Goal: Task Accomplishment & Management: Use online tool/utility

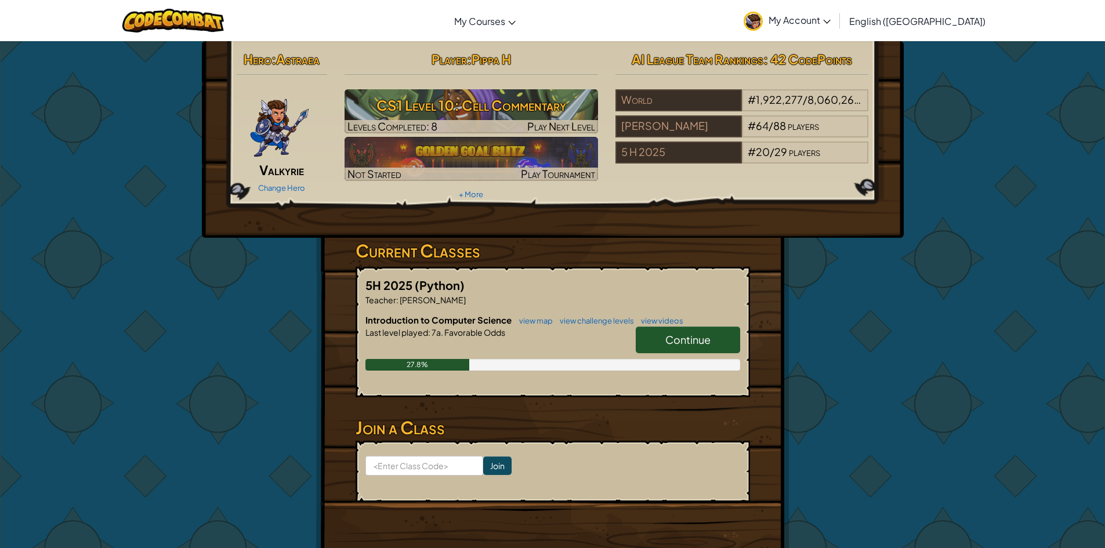
click at [692, 338] on span "Continue" at bounding box center [687, 339] width 45 height 13
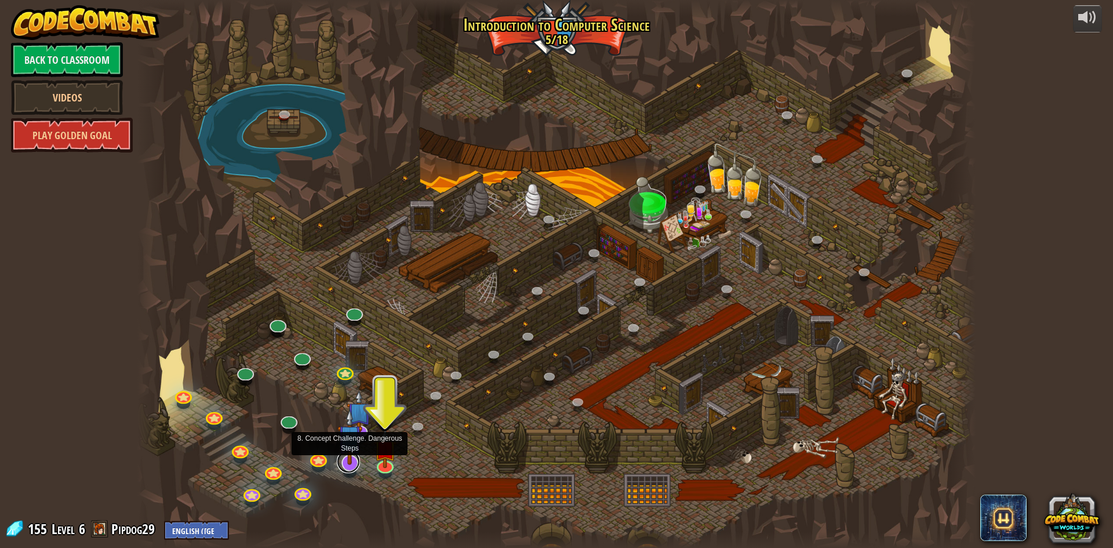
click at [353, 465] on link at bounding box center [348, 461] width 23 height 23
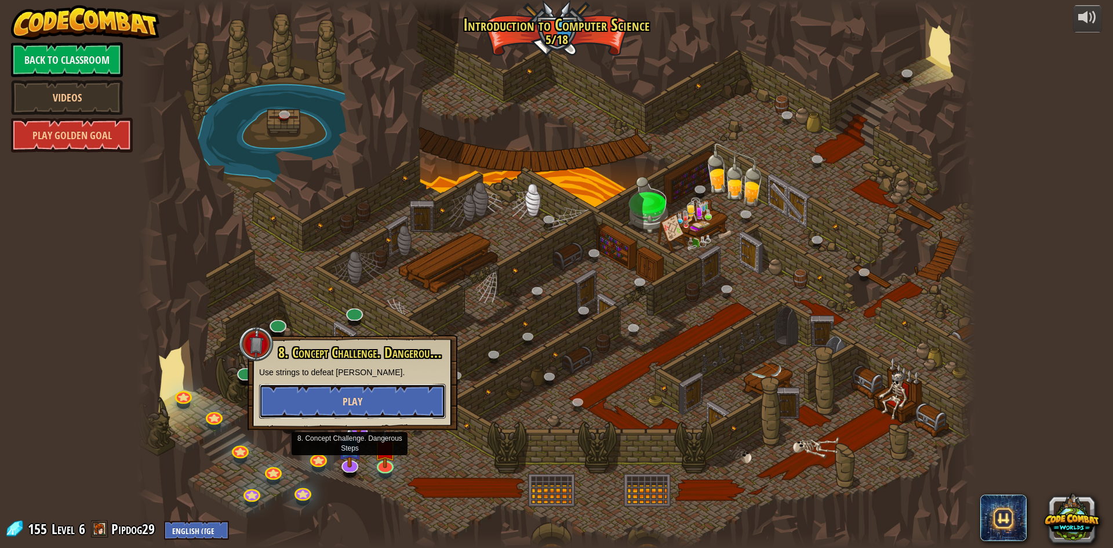
click at [391, 404] on button "Play" at bounding box center [352, 401] width 187 height 35
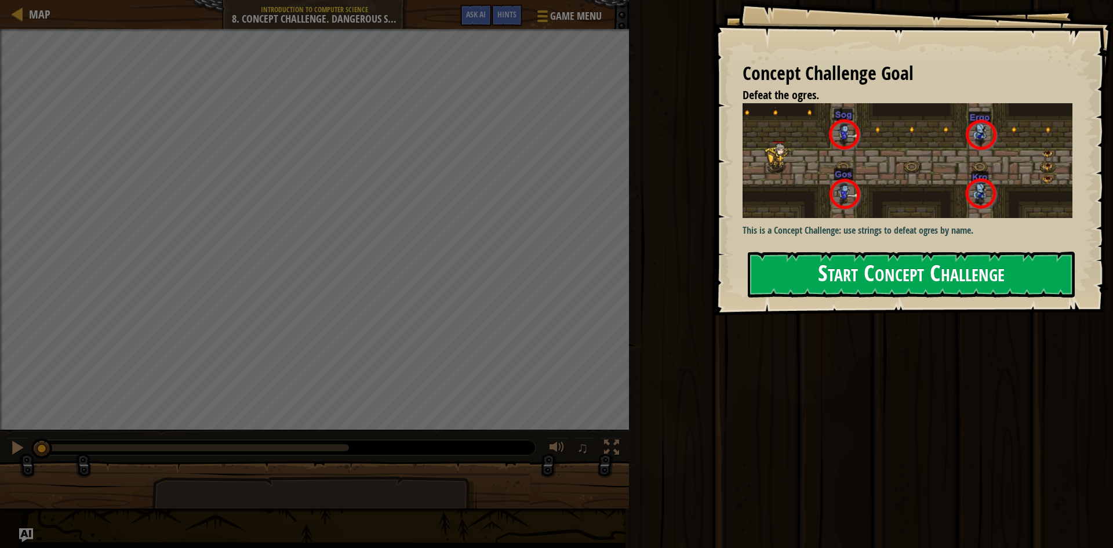
click at [771, 263] on button "Start Concept Challenge" at bounding box center [911, 275] width 327 height 46
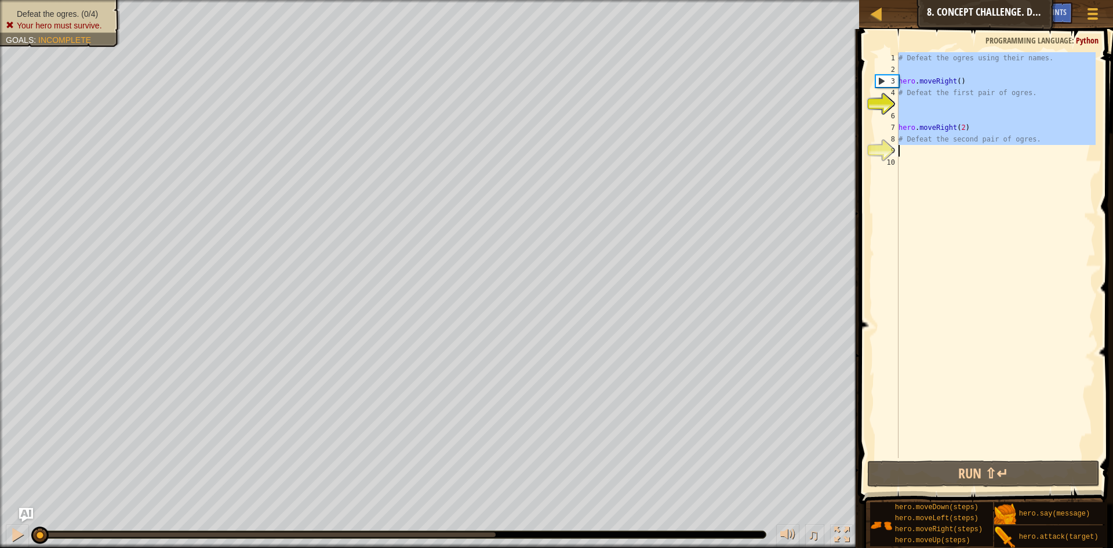
type textarea "# Defeat the second pair of ogres."
click at [1027, 155] on div "# Defeat the second pair of ogres. 1 2 3 4 5 6 7 8 9 10 # Defeat the ogres usin…" at bounding box center [984, 255] width 223 height 406
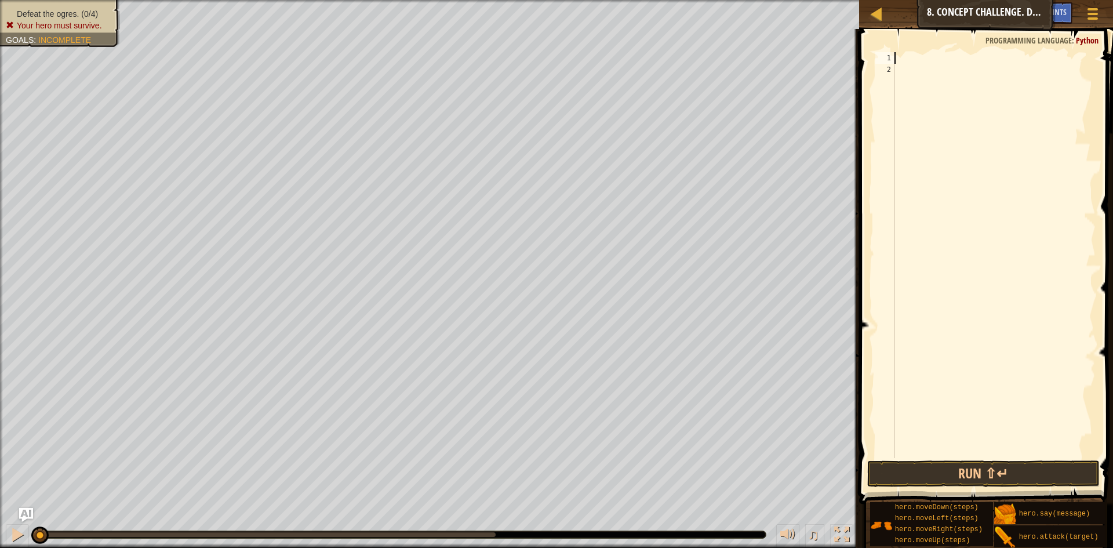
scroll to position [5, 0]
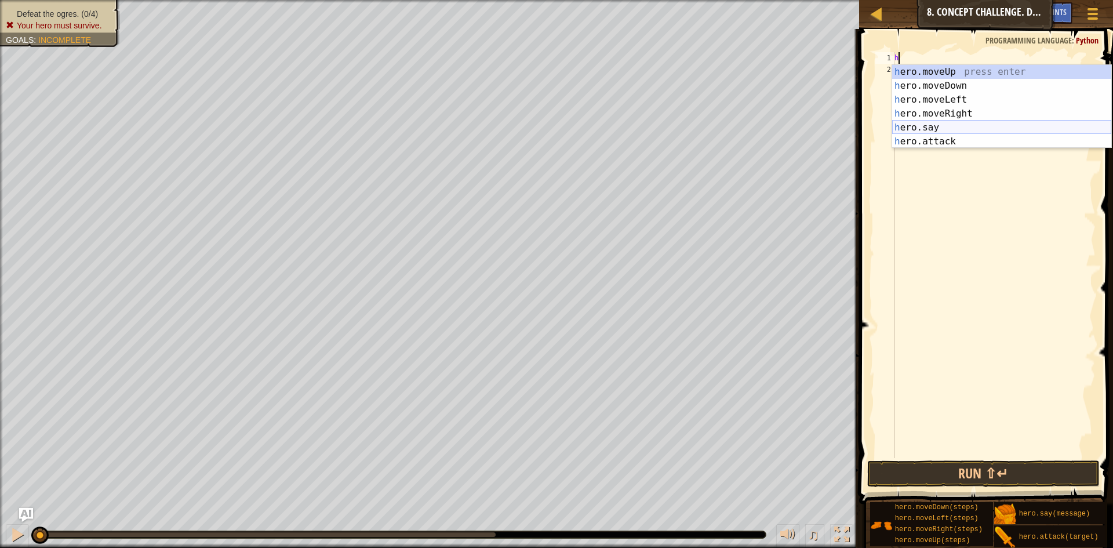
click at [1012, 124] on div "h ero.moveUp press enter h ero.moveDown press enter h ero.moveLeft press enter …" at bounding box center [1001, 120] width 219 height 111
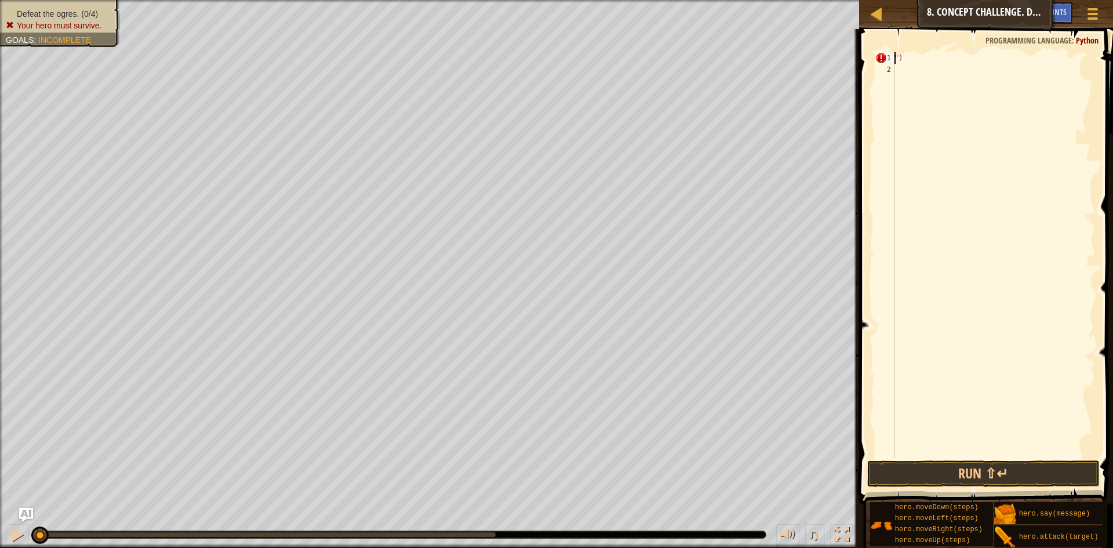
scroll to position [5, 1]
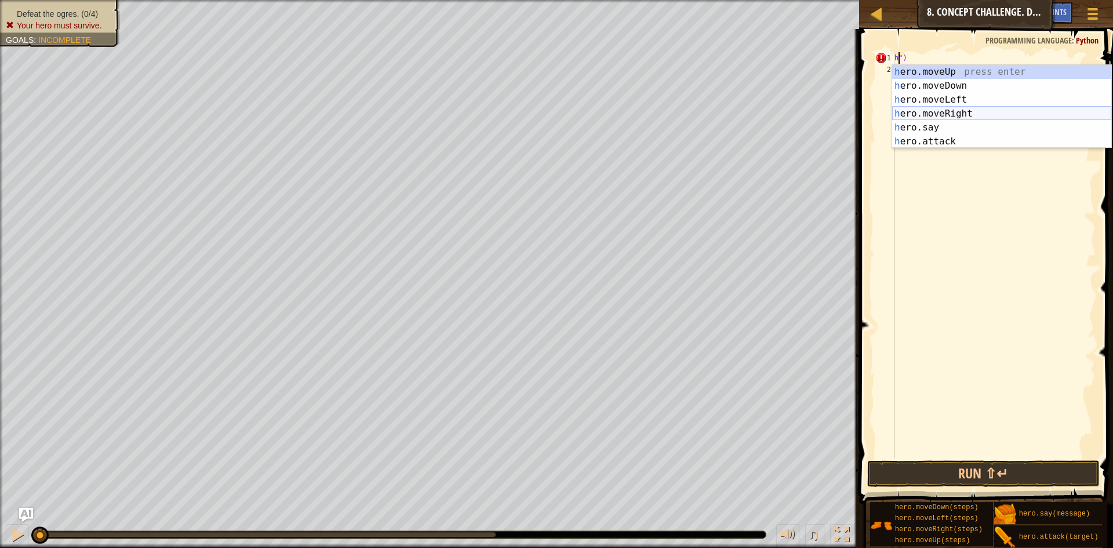
click at [984, 111] on div "h ero.moveUp press enter h ero.moveDown press enter h ero.moveLeft press enter …" at bounding box center [1001, 120] width 219 height 111
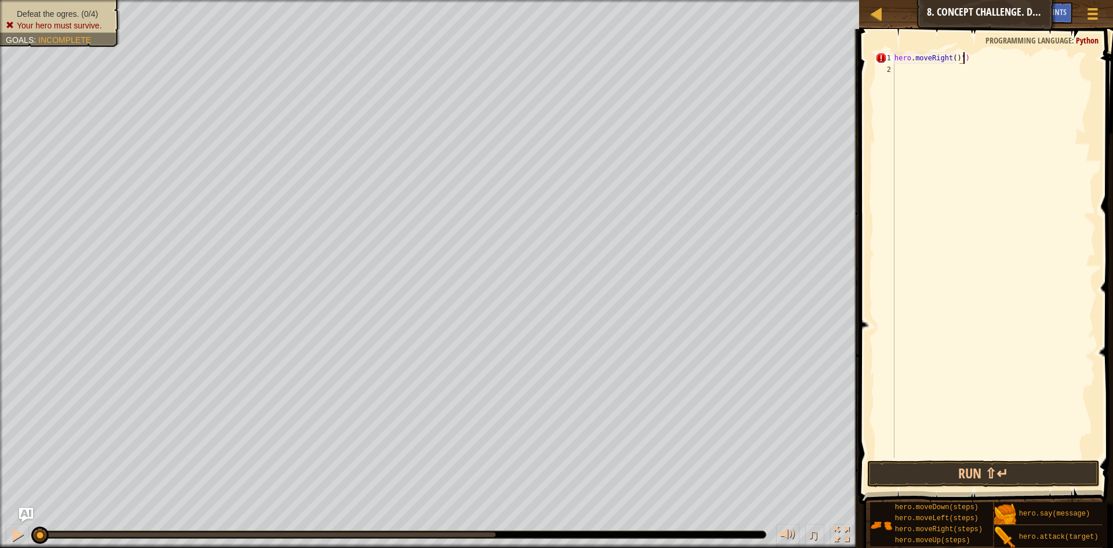
click at [968, 63] on div "hero . moveRight ( ) ")" at bounding box center [994, 266] width 204 height 429
type textarea "hero.moveRight()"
click at [950, 56] on div "hero . moveRight ( )" at bounding box center [994, 266] width 204 height 429
click at [951, 55] on div "hero . moveRight ( )" at bounding box center [994, 266] width 204 height 429
click at [904, 73] on div "hero . moveRight ( )" at bounding box center [994, 266] width 204 height 429
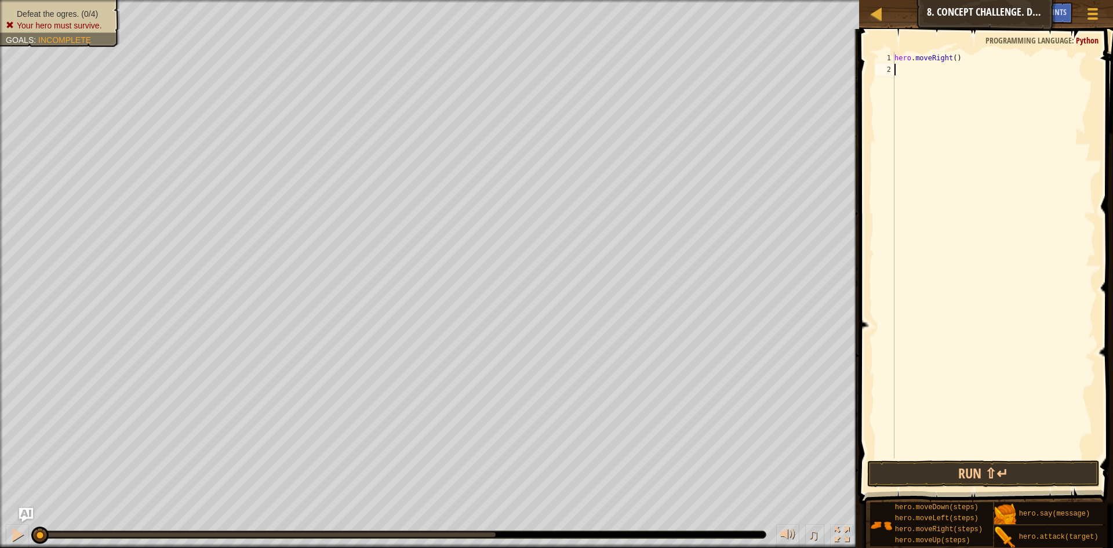
scroll to position [5, 0]
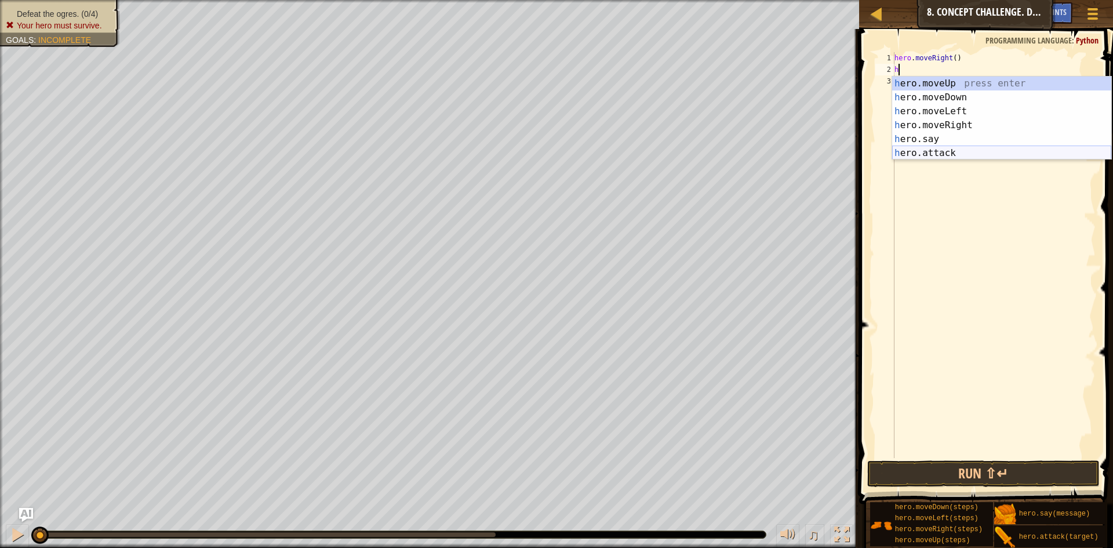
click at [915, 154] on div "h ero.moveUp press enter h ero.moveDown press enter h ero.moveLeft press enter …" at bounding box center [1001, 132] width 219 height 111
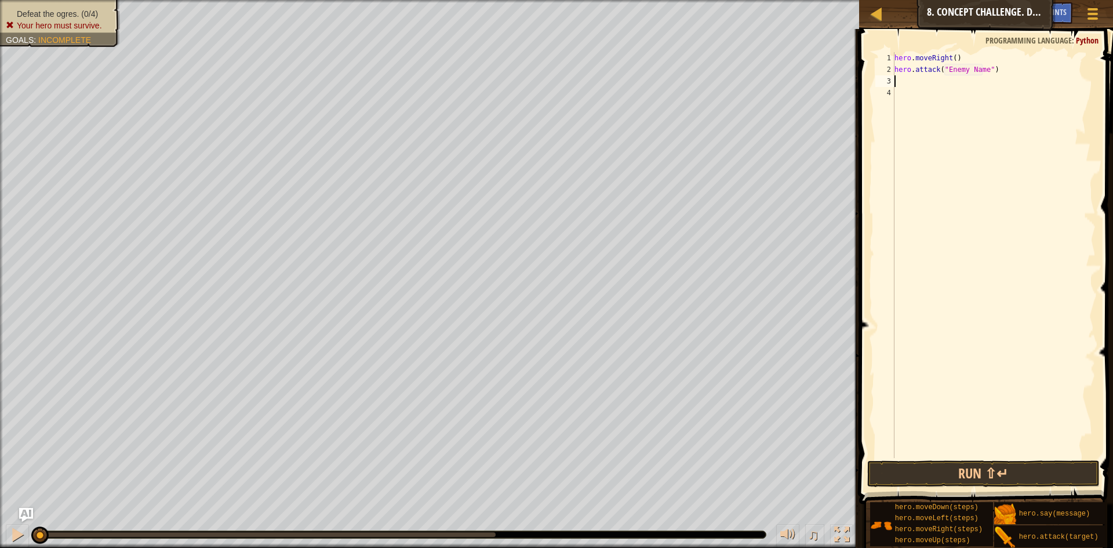
scroll to position [5, 8]
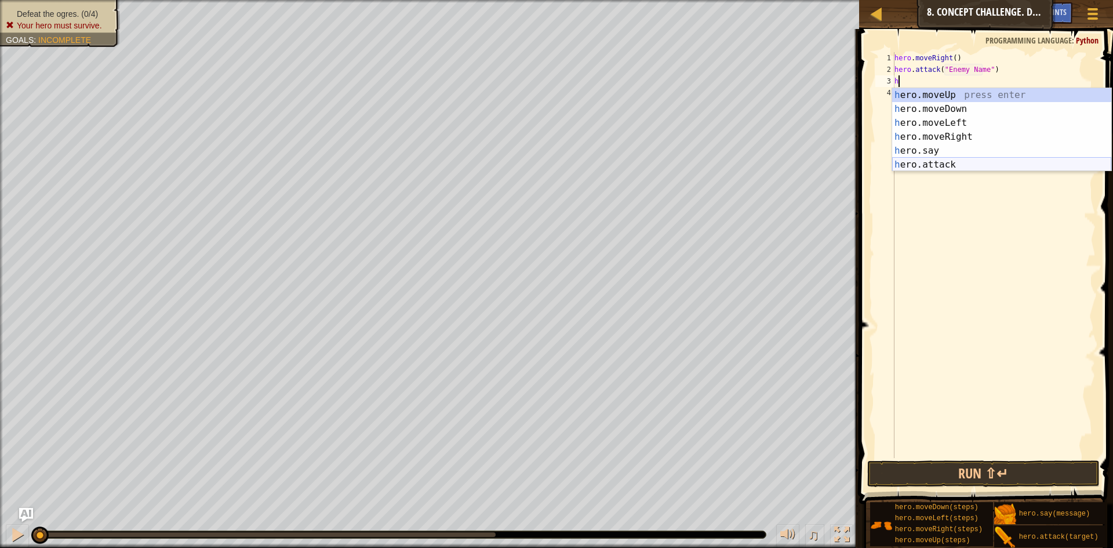
click at [989, 158] on div "h ero.moveUp press enter h ero.moveDown press enter h ero.moveLeft press enter …" at bounding box center [1001, 143] width 219 height 111
type textarea "hero.attack("Enemy Name")"
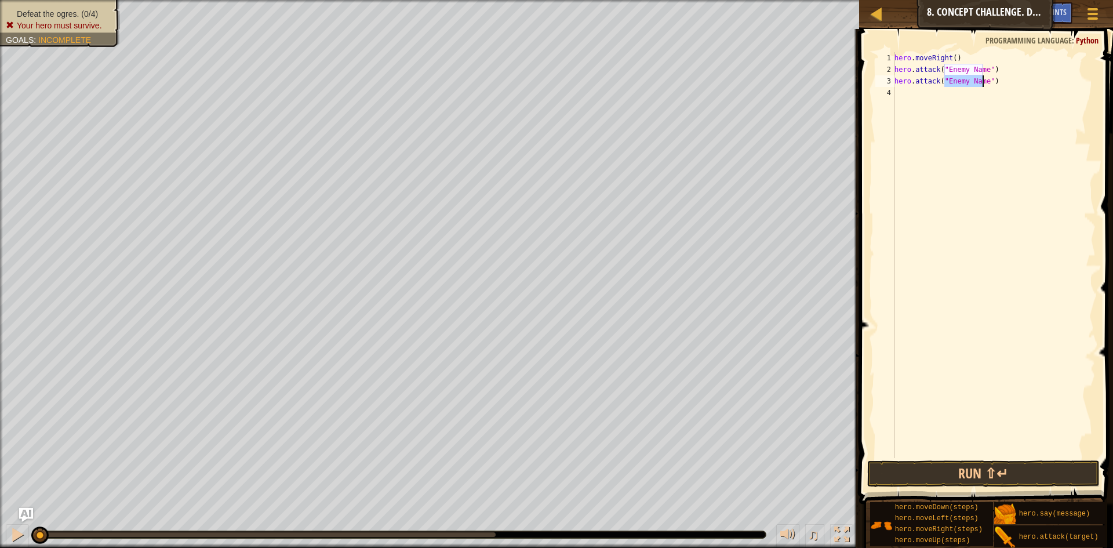
click at [910, 97] on div "hero . moveRight ( ) hero . attack ( "Enemy Name" ) hero . attack ( "Enemy Name…" at bounding box center [994, 266] width 204 height 429
type textarea "h"
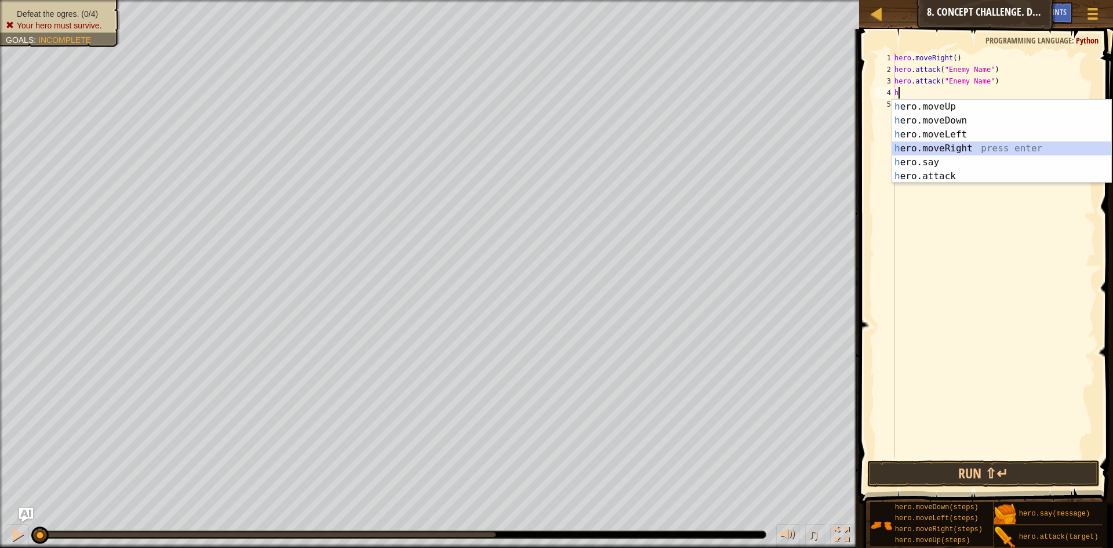
click at [933, 150] on div "h ero.moveUp press enter h ero.moveDown press enter h ero.moveLeft press enter …" at bounding box center [1001, 155] width 219 height 111
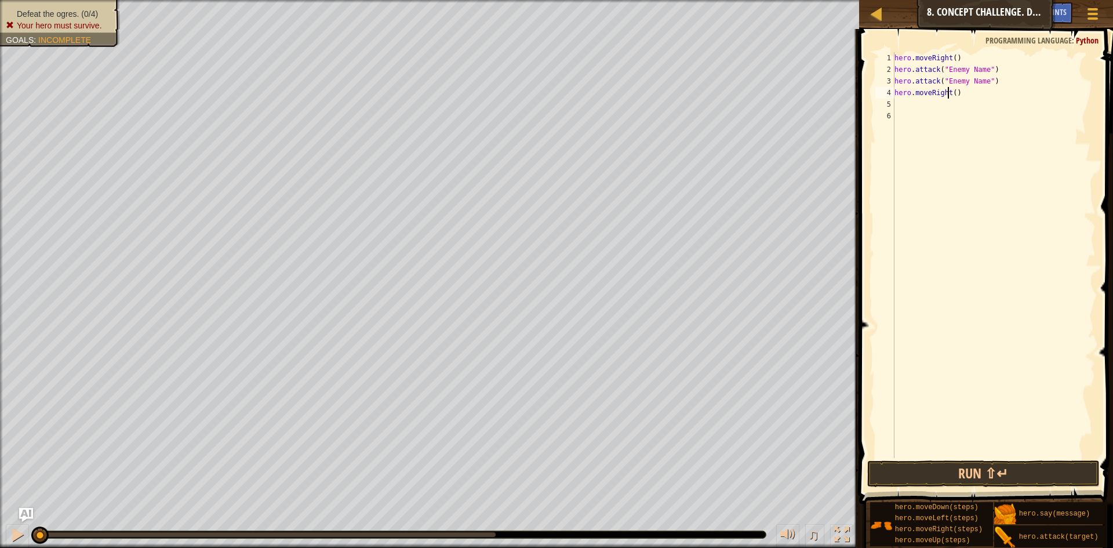
click at [950, 93] on div "hero . moveRight ( ) hero . attack ( "Enemy Name" ) hero . attack ( "Enemy Name…" at bounding box center [994, 266] width 204 height 429
click at [952, 93] on div "hero . moveRight ( ) hero . attack ( "Enemy Name" ) hero . attack ( "Enemy Name…" at bounding box center [994, 266] width 204 height 429
type textarea "hero.moveRight(2)"
click at [895, 108] on div "hero . moveRight ( ) hero . attack ( "Enemy Name" ) hero . attack ( "Enemy Name…" at bounding box center [994, 266] width 204 height 429
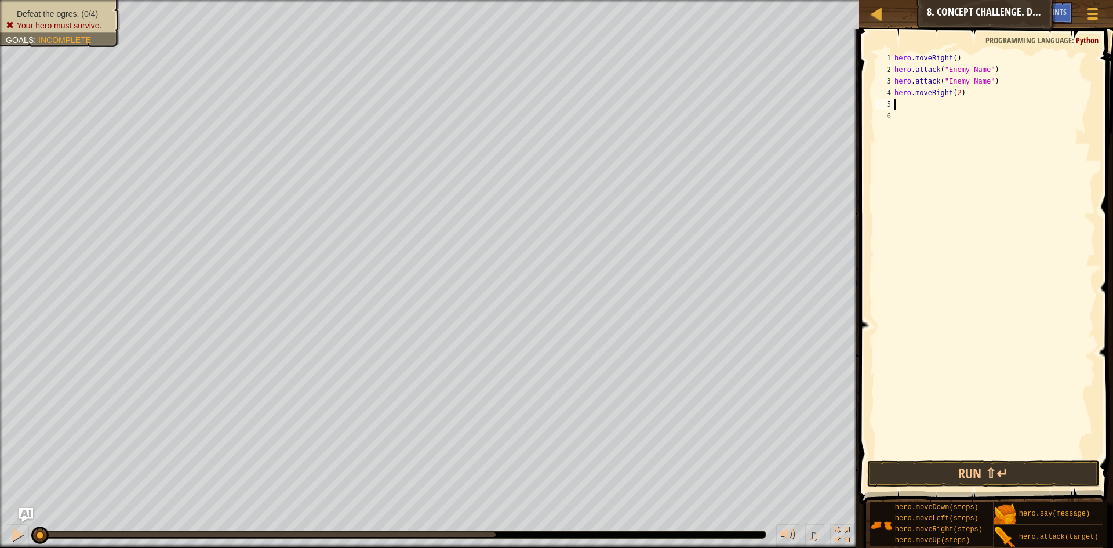
scroll to position [5, 0]
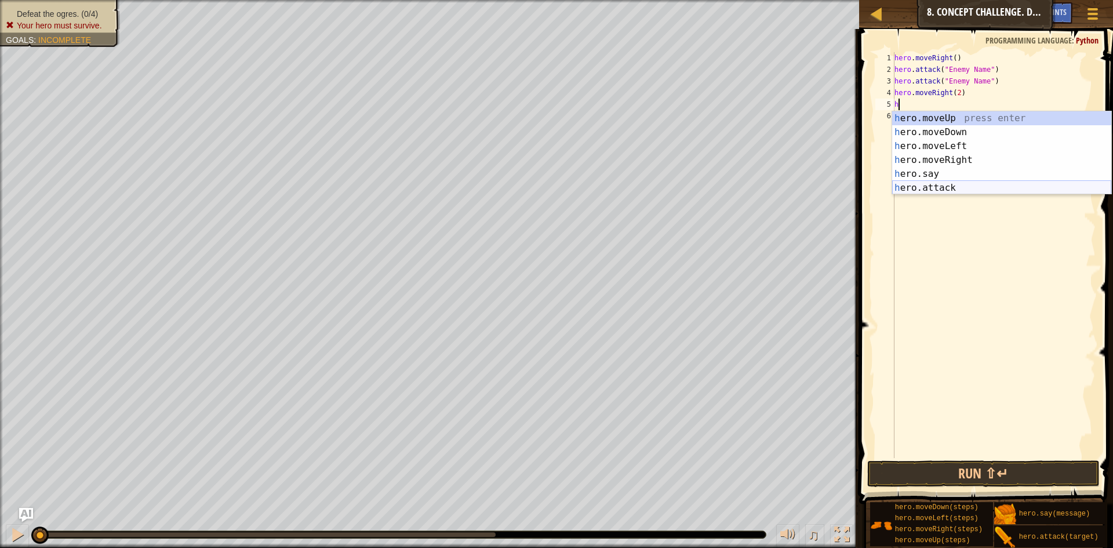
click at [946, 189] on div "h ero.moveUp press enter h ero.moveDown press enter h ero.moveLeft press enter …" at bounding box center [1001, 166] width 219 height 111
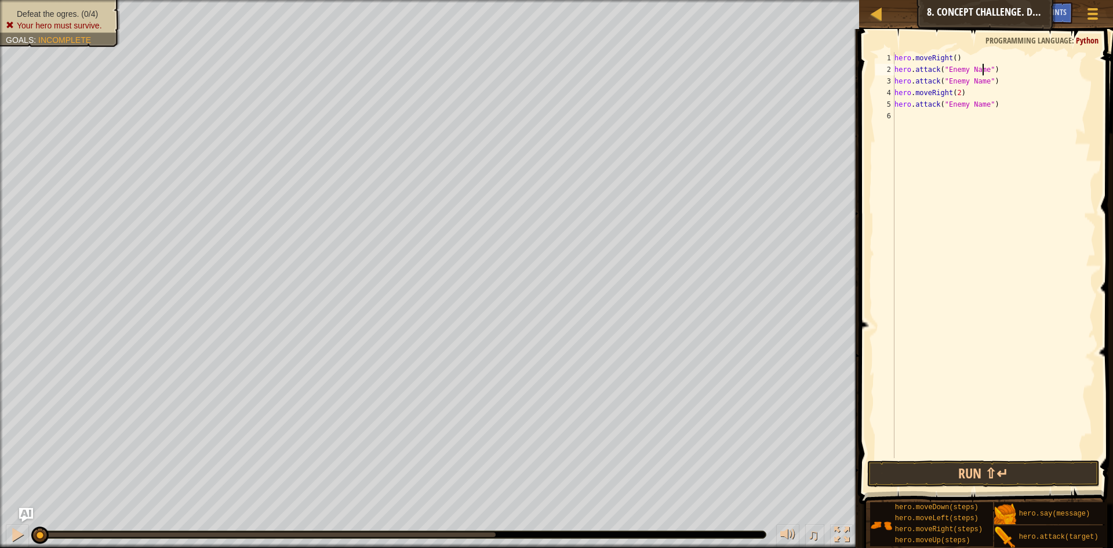
click at [981, 70] on div "hero . moveRight ( ) hero . attack ( "Enemy Name" ) hero . attack ( "Enemy Name…" at bounding box center [994, 266] width 204 height 429
drag, startPoint x: 983, startPoint y: 81, endPoint x: 1005, endPoint y: 72, distance: 23.5
click at [982, 81] on div "hero . moveRight ( ) hero . attack ( "sog" ) hero . attack ( "Enemy Name" ) her…" at bounding box center [994, 266] width 204 height 429
click at [982, 105] on div "hero . moveRight ( ) hero . attack ( "sog" ) hero . attack ( "gos" ) hero . mov…" at bounding box center [994, 266] width 204 height 429
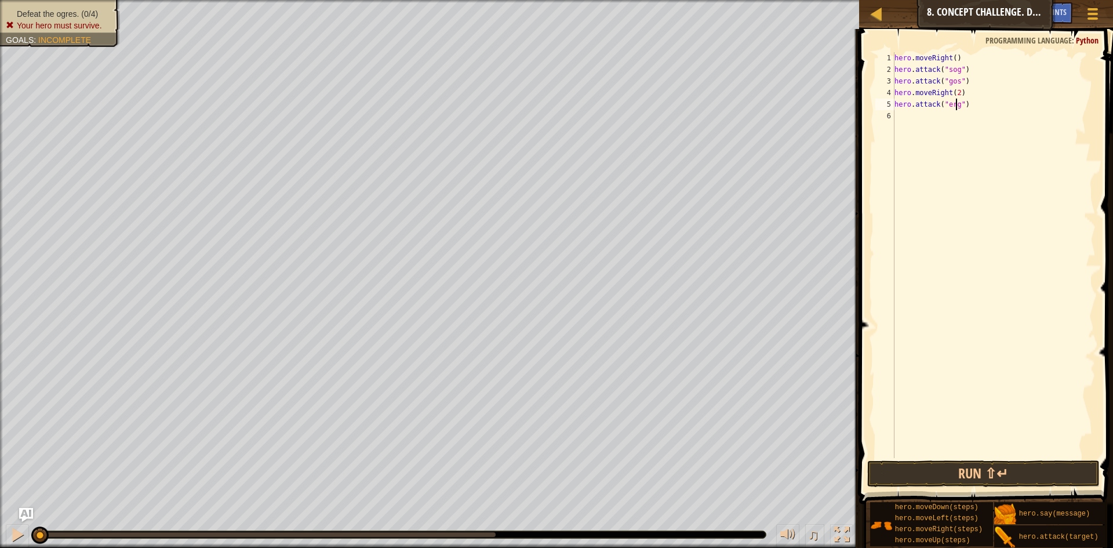
type textarea "hero.attack("ergo")"
click at [901, 115] on div "hero . moveRight ( ) hero . attack ( "sog" ) hero . attack ( "gos" ) hero . mov…" at bounding box center [994, 266] width 204 height 429
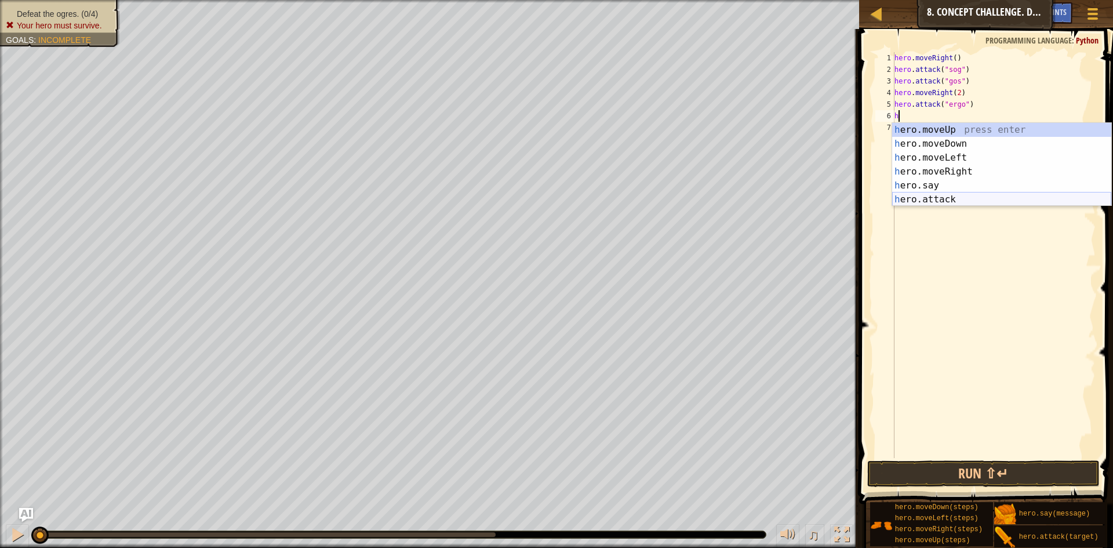
click at [963, 198] on div "h ero.moveUp press enter h ero.moveDown press enter h ero.moveLeft press enter …" at bounding box center [1001, 178] width 219 height 111
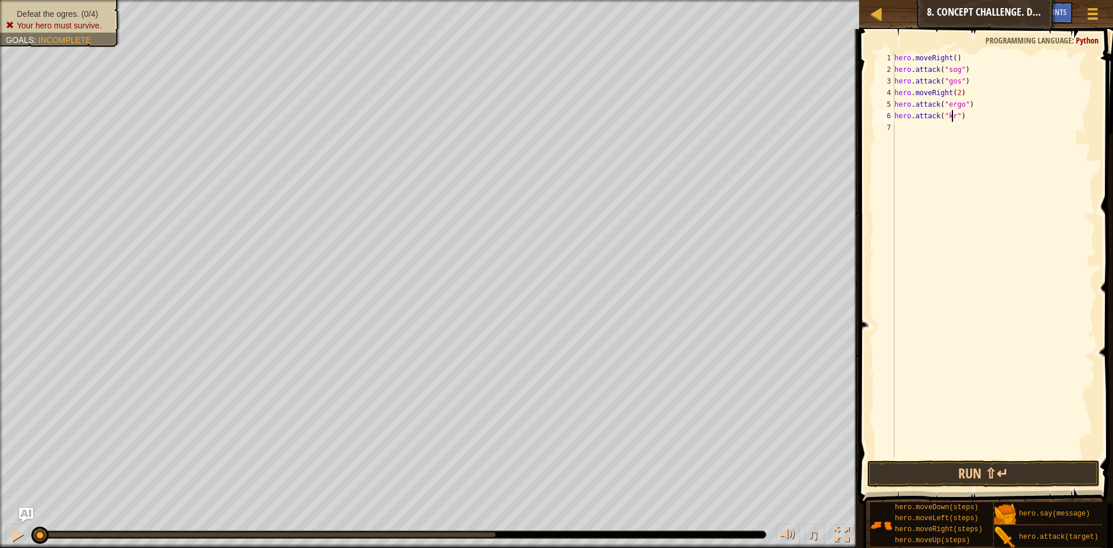
scroll to position [5, 5]
click at [1026, 471] on button "Run ⇧↵" at bounding box center [983, 473] width 233 height 27
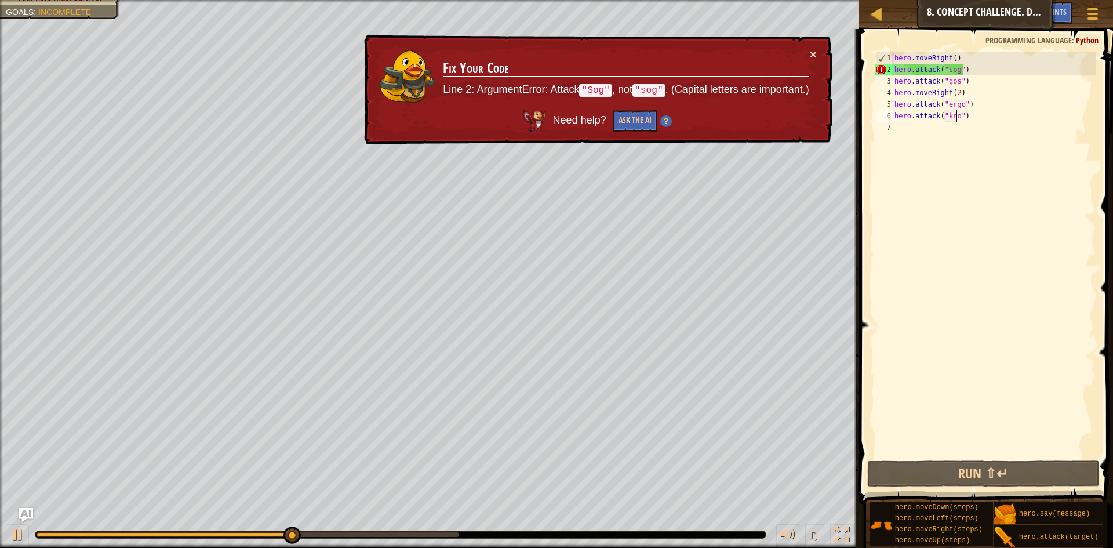
click at [946, 67] on div "hero . moveRight ( ) hero . attack ( "sog" ) hero . attack ( "gos" ) hero . mov…" at bounding box center [994, 266] width 204 height 429
click at [948, 72] on div "hero . moveRight ( ) hero . attack ( "sog" ) hero . attack ( "gos" ) hero . mov…" at bounding box center [994, 266] width 204 height 429
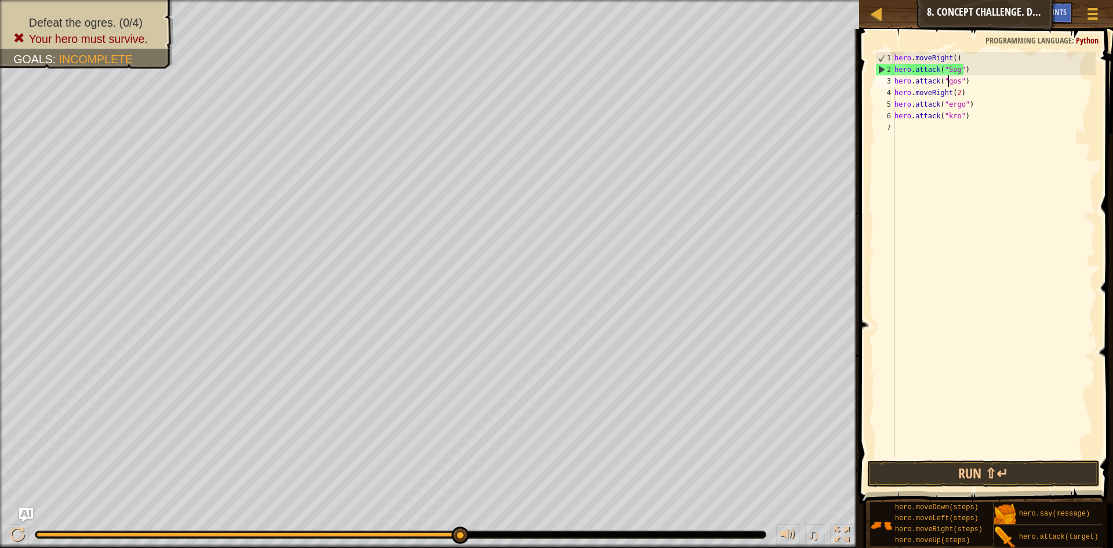
click at [950, 82] on div "hero . moveRight ( ) hero . attack ( "Sog" ) hero . attack ( "gos" ) hero . mov…" at bounding box center [994, 266] width 204 height 429
click at [947, 104] on div "hero . moveRight ( ) hero . attack ( "Sog" ) hero . attack ( "Gos" ) hero . mov…" at bounding box center [994, 266] width 204 height 429
click at [946, 115] on div "hero . moveRight ( ) hero . attack ( "Sog" ) hero . attack ( "Gos" ) hero . mov…" at bounding box center [994, 266] width 204 height 429
click at [948, 118] on div "hero . moveRight ( ) hero . attack ( "Sog" ) hero . attack ( "Gos" ) hero . mov…" at bounding box center [994, 266] width 204 height 429
type textarea "hero.attack("Kro")"
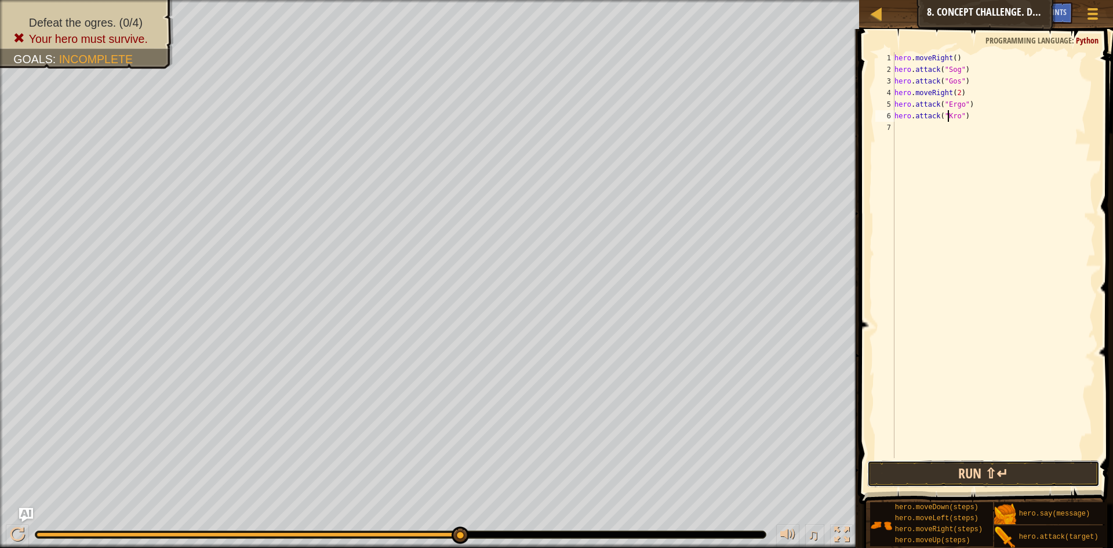
click at [979, 476] on button "Run ⇧↵" at bounding box center [983, 473] width 233 height 27
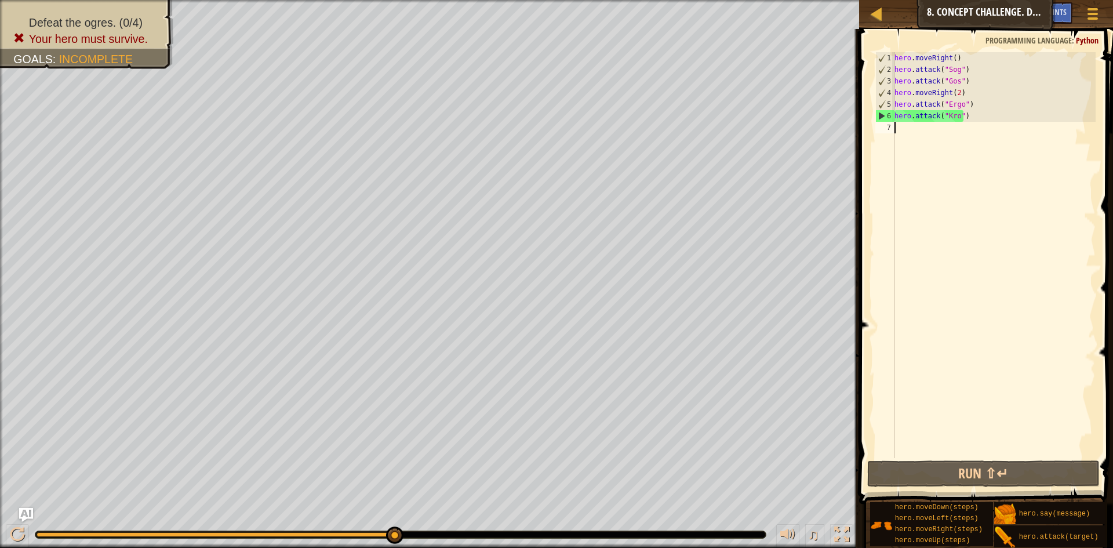
click at [1080, 276] on div "hero . moveRight ( ) hero . attack ( "Sog" ) hero . attack ( "Gos" ) hero . mov…" at bounding box center [994, 266] width 204 height 429
drag, startPoint x: 1080, startPoint y: 276, endPoint x: 884, endPoint y: 460, distance: 269.1
click at [907, 462] on button "Run ⇧↵" at bounding box center [983, 473] width 233 height 27
drag, startPoint x: 963, startPoint y: 57, endPoint x: 990, endPoint y: 61, distance: 27.1
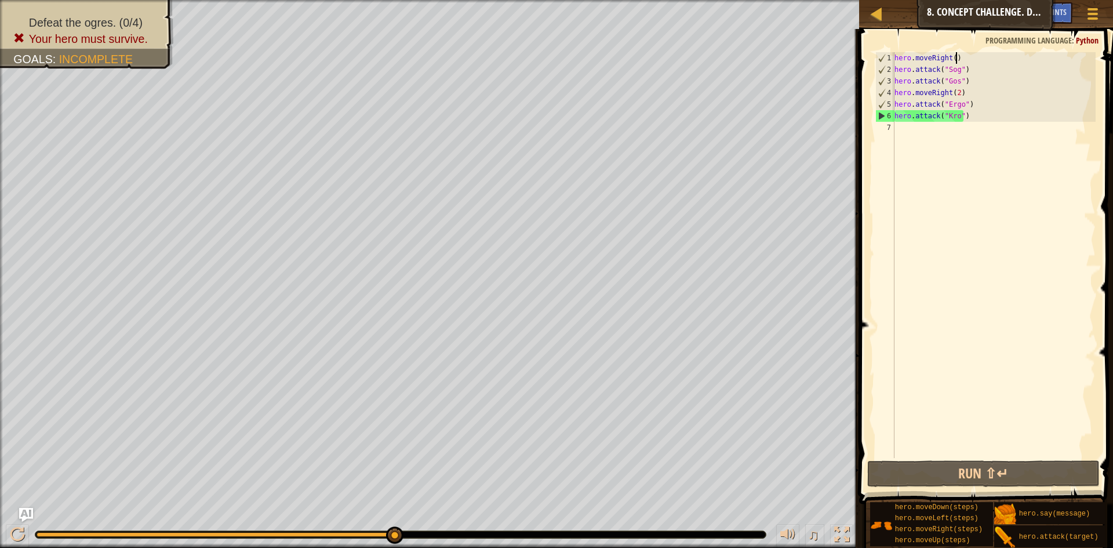
click at [964, 57] on div "hero . moveRight ( ) hero . attack ( "Sog" ) hero . attack ( "Gos" ) hero . mov…" at bounding box center [994, 266] width 204 height 429
type textarea "hero.moveRight()"
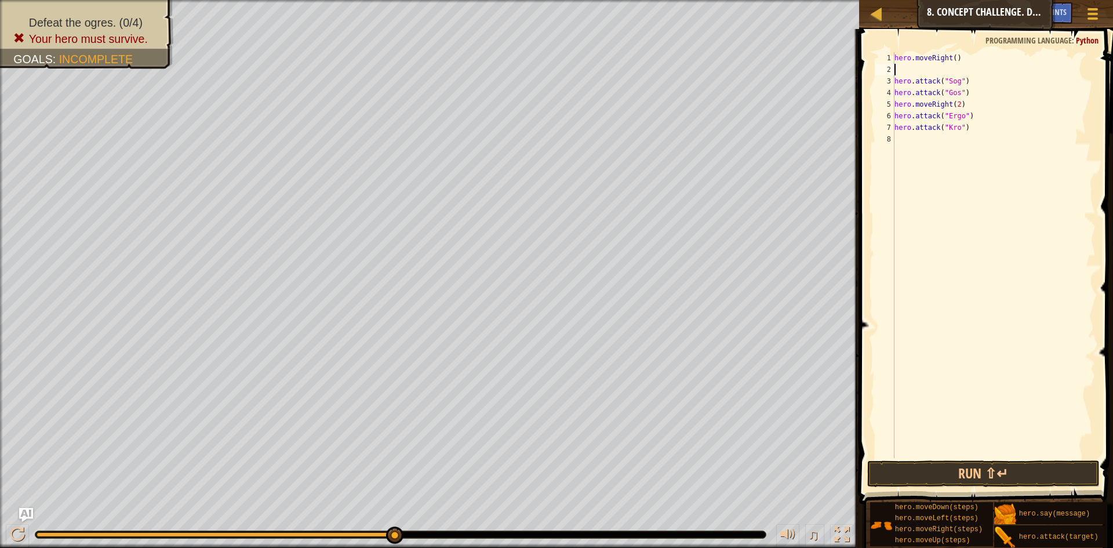
type textarea "h"
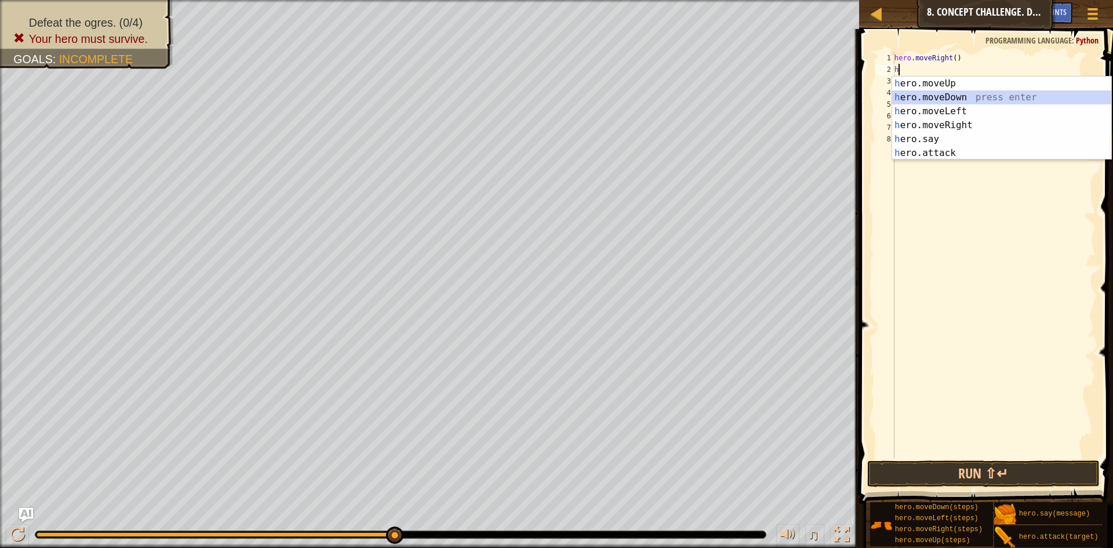
click at [964, 98] on div "h ero.moveUp press enter h ero.moveDown press enter h ero.moveLeft press enter …" at bounding box center [1001, 132] width 219 height 111
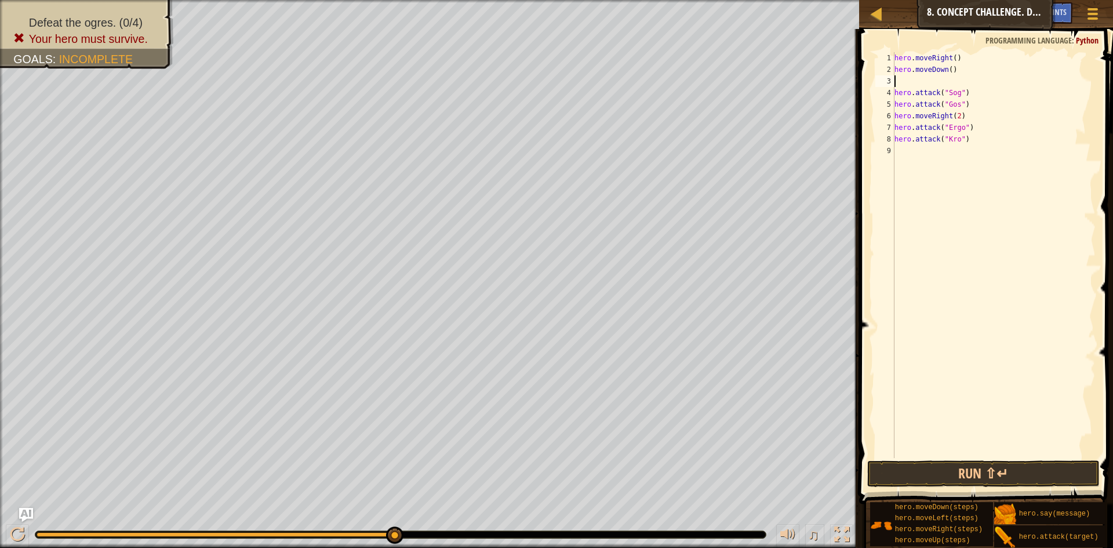
type textarea "h"
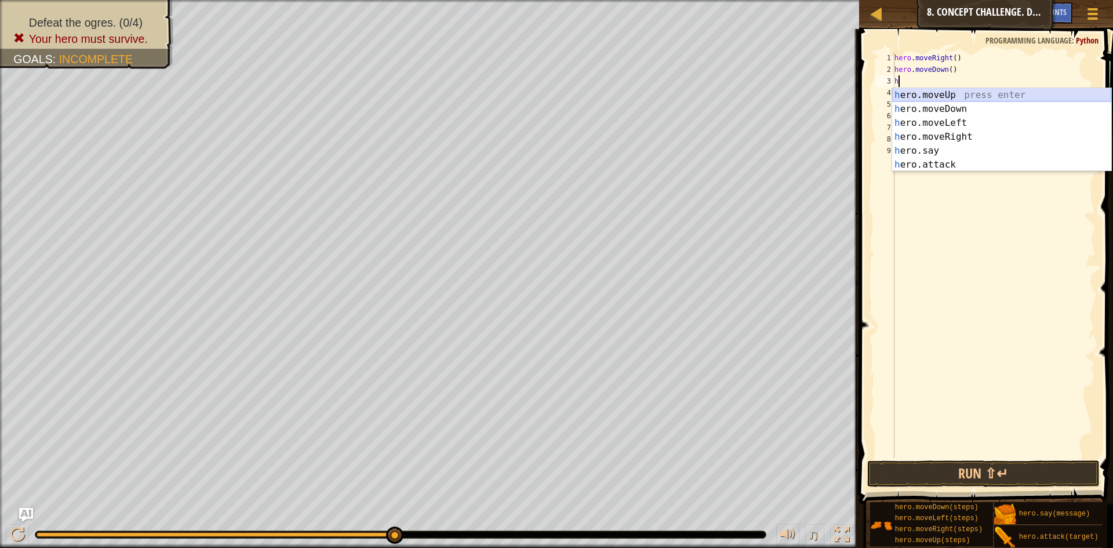
click at [943, 92] on div "h ero.moveUp press enter h ero.moveDown press enter h ero.moveLeft press enter …" at bounding box center [1001, 143] width 219 height 111
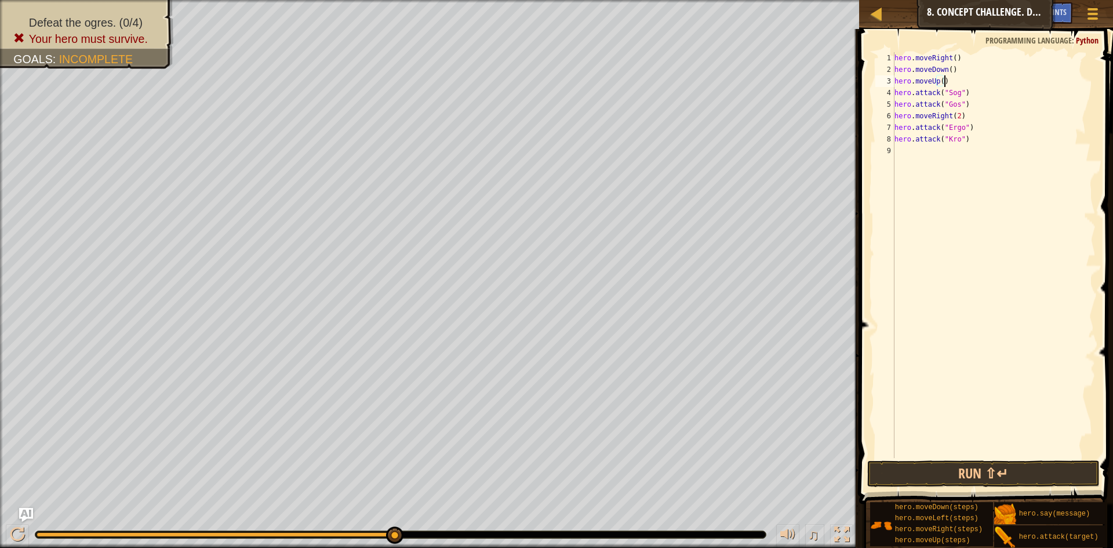
click at [956, 118] on div "hero . moveRight ( ) hero . moveDown ( ) hero . moveUp ( ) hero . attack ( "Sog…" at bounding box center [994, 266] width 204 height 429
type textarea "hero.moveRight(2)"
click at [965, 115] on div "hero . moveRight ( ) hero . moveDown ( ) hero . moveUp ( ) hero . attack ( "Sog…" at bounding box center [994, 266] width 204 height 429
type textarea "h"
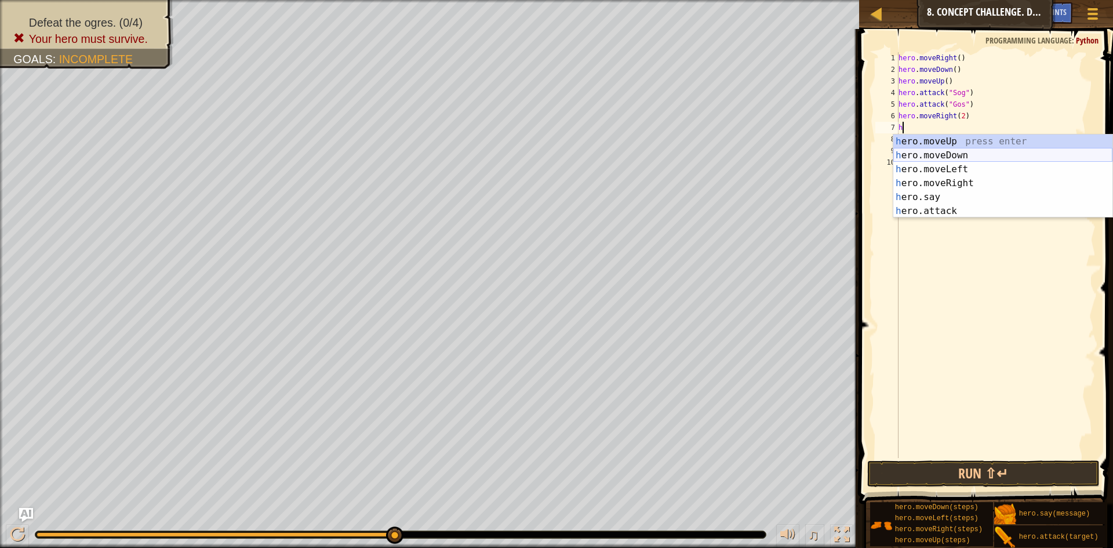
click at [969, 155] on div "h ero.moveUp press enter h ero.moveDown press enter h ero.moveLeft press enter …" at bounding box center [1002, 190] width 219 height 111
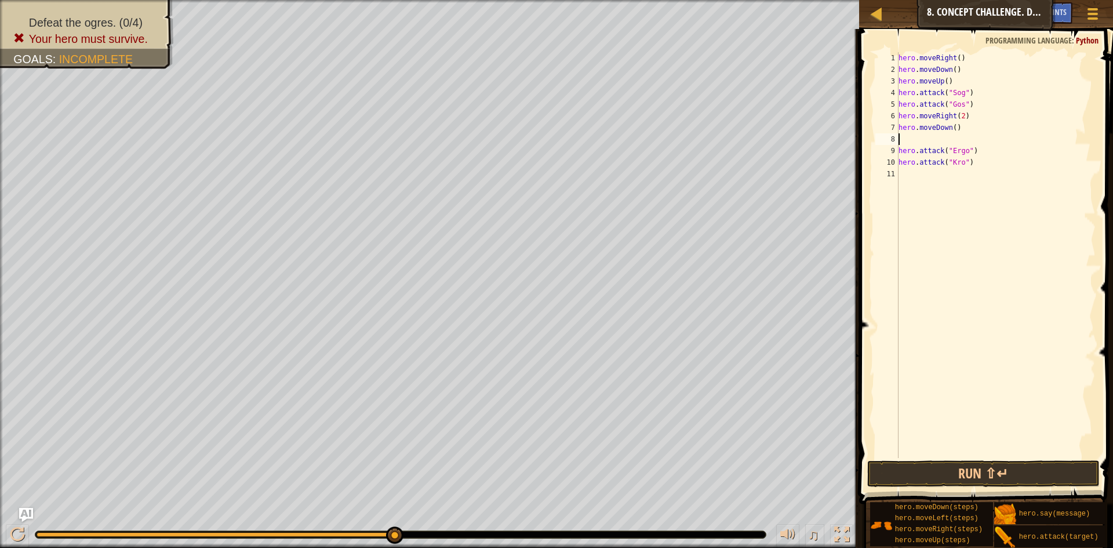
type textarea "h"
type textarea "hero.moveUp()"
click at [979, 472] on button "Run ⇧↵" at bounding box center [983, 473] width 233 height 27
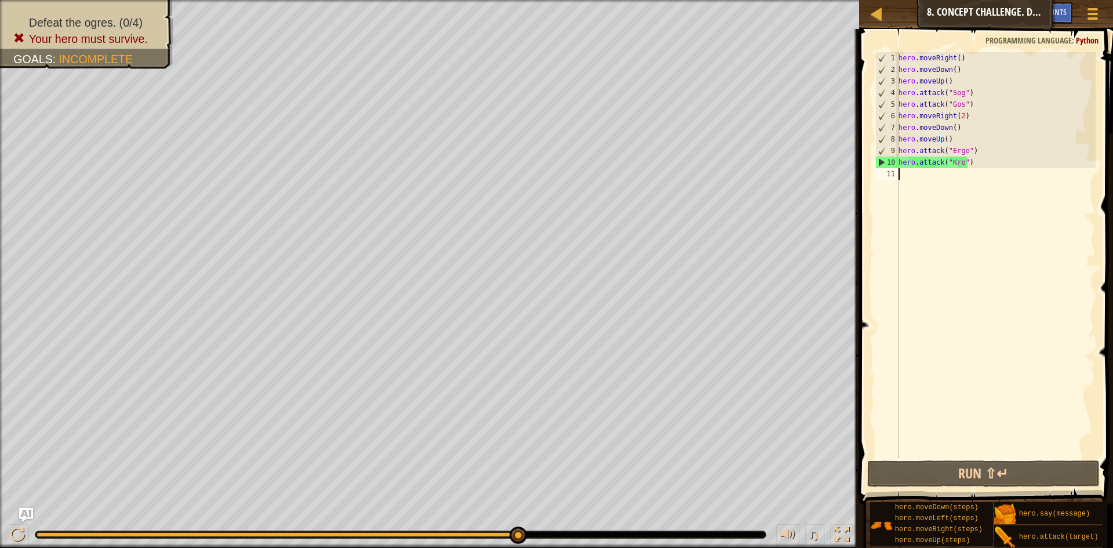
click at [905, 169] on div "hero . moveRight ( ) hero . moveDown ( ) hero . moveUp ( ) hero . attack ( "Sog…" at bounding box center [996, 266] width 200 height 429
type textarea "h"
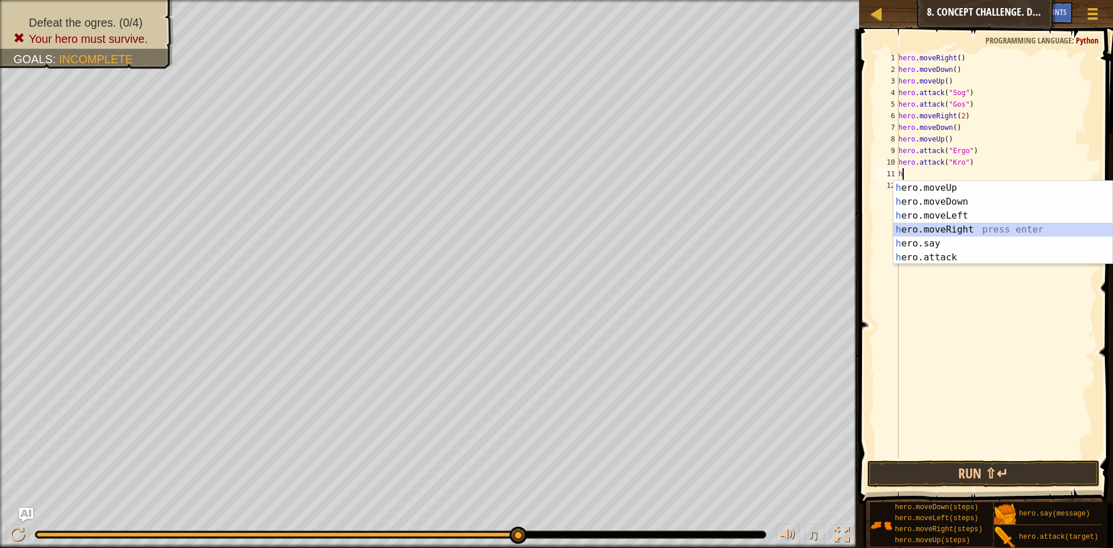
click at [1008, 227] on div "h ero.moveUp press enter h ero.moveDown press enter h ero.moveLeft press enter …" at bounding box center [1002, 236] width 219 height 111
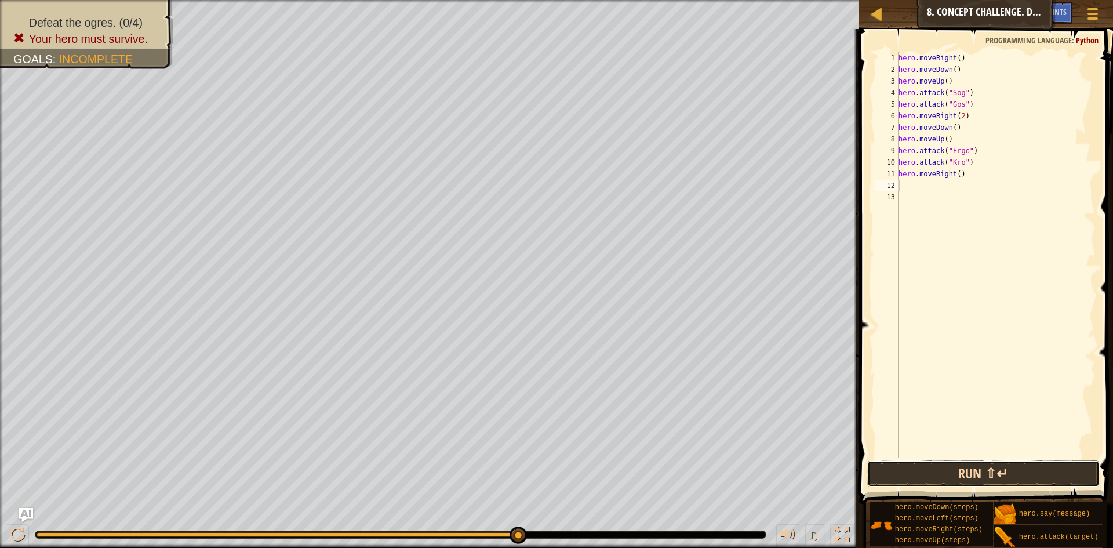
click at [988, 466] on button "Run ⇧↵" at bounding box center [983, 473] width 233 height 27
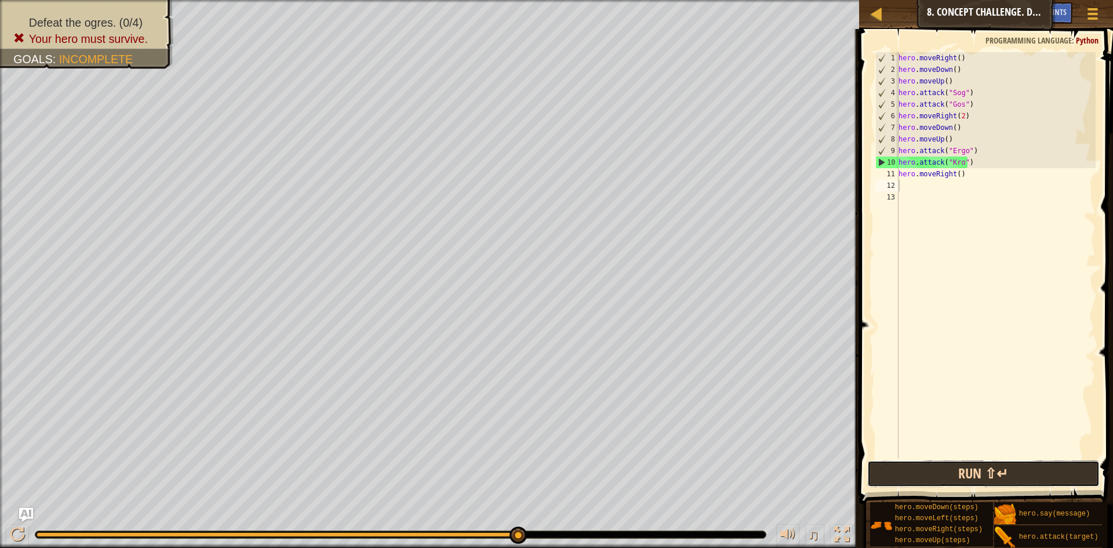
click at [931, 480] on button "Run ⇧↵" at bounding box center [983, 473] width 233 height 27
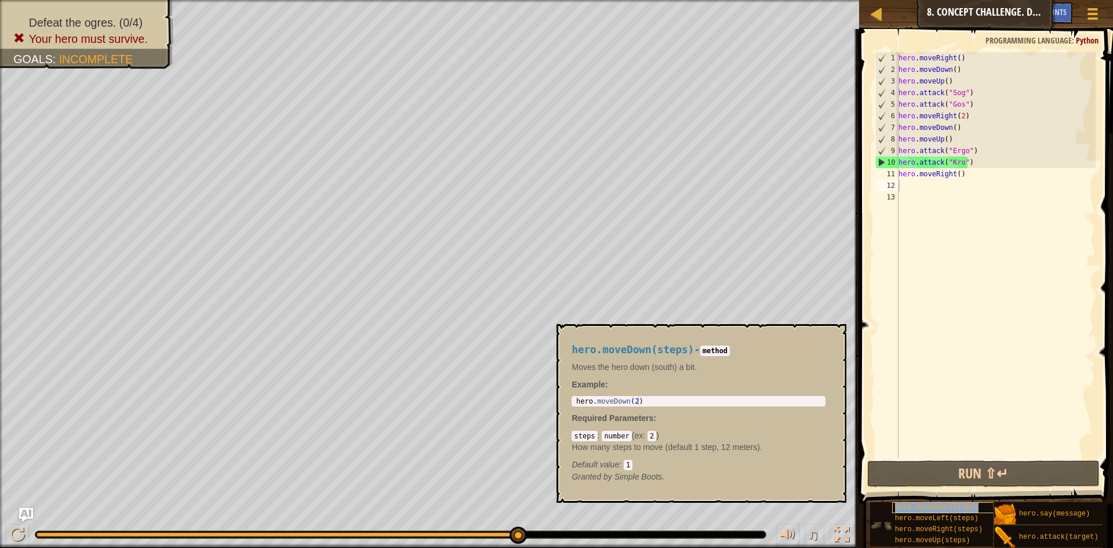
click at [969, 504] on span "hero.moveDown(steps)" at bounding box center [936, 507] width 83 height 8
click at [973, 514] on div "hero.moveLeft(steps)" at bounding box center [947, 518] width 111 height 11
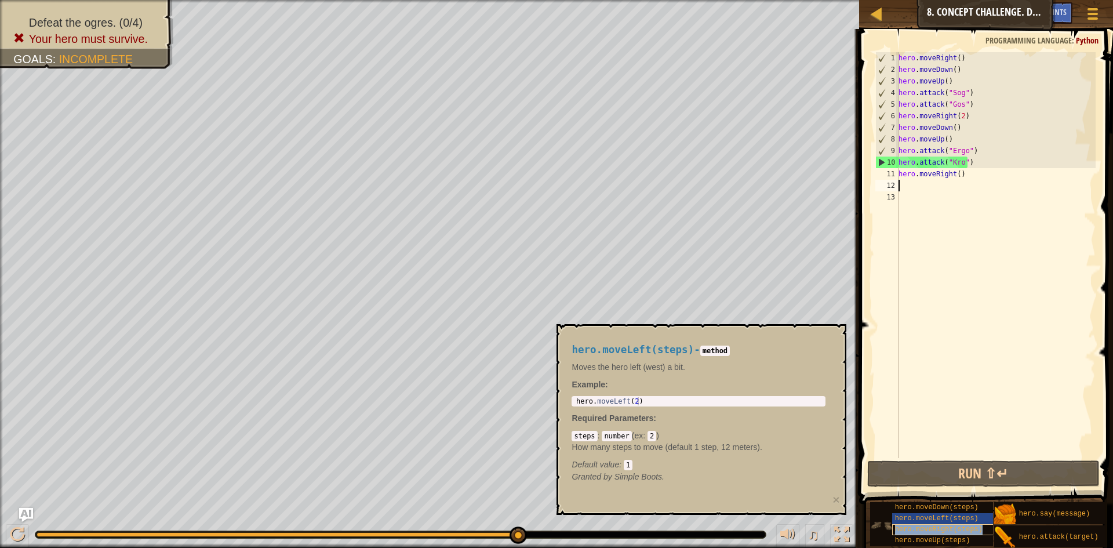
click at [972, 529] on span "hero.moveRight(steps)" at bounding box center [939, 529] width 88 height 8
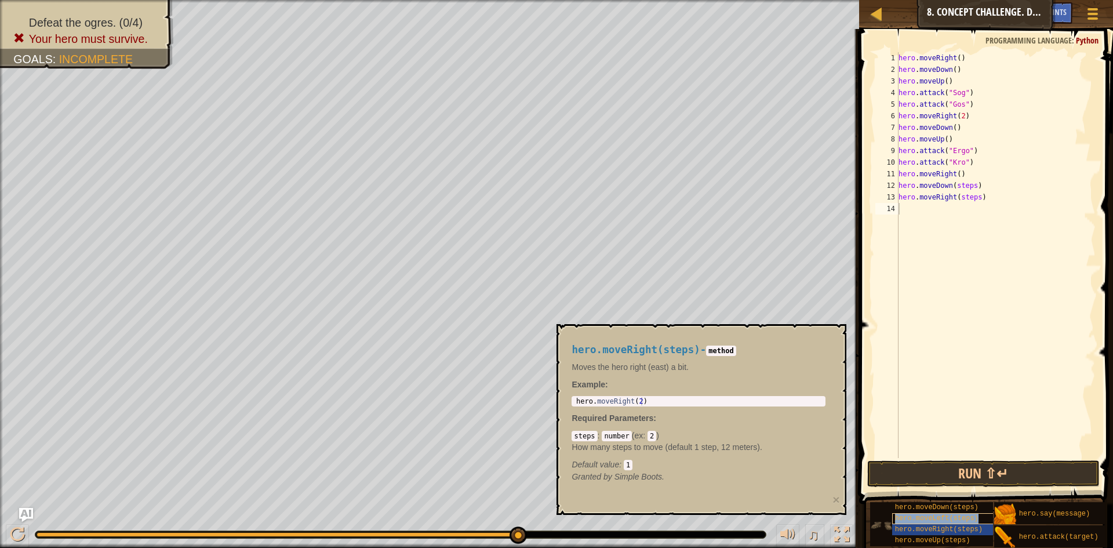
type textarea "hero.moveLeft(steps)"
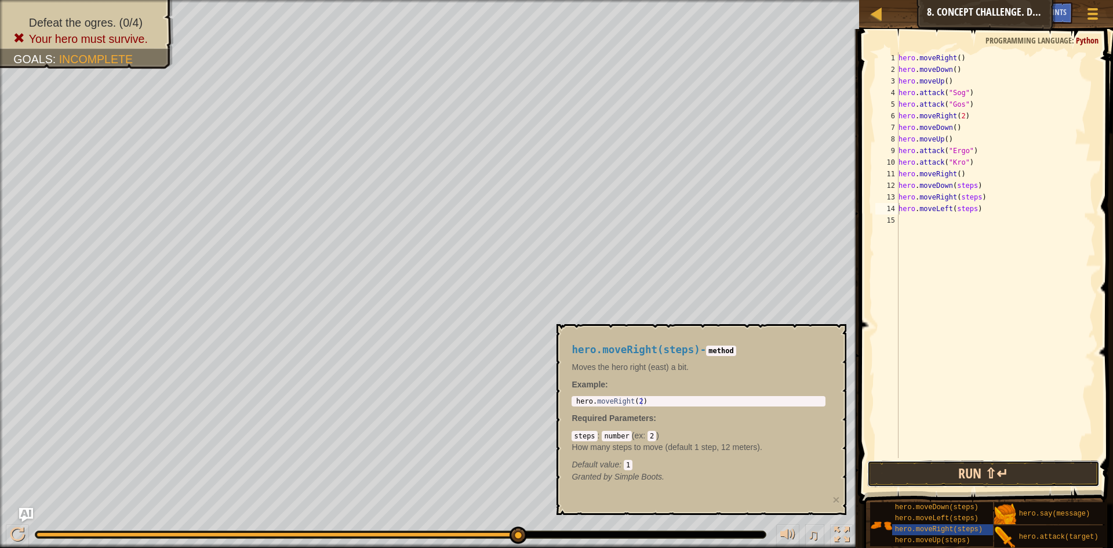
click at [1013, 465] on button "Run ⇧↵" at bounding box center [983, 473] width 233 height 27
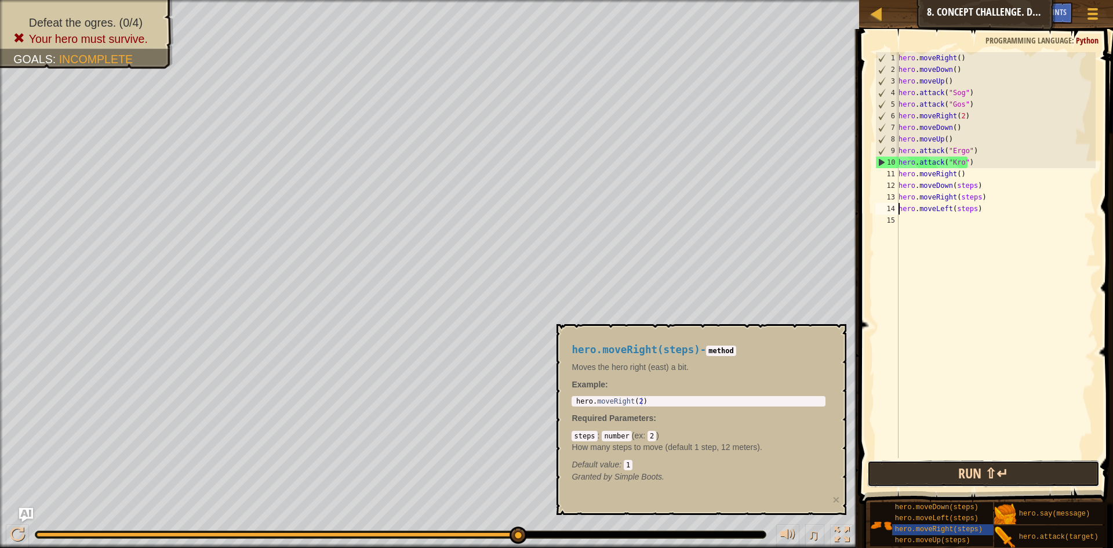
click at [989, 469] on button "Run ⇧↵" at bounding box center [983, 473] width 233 height 27
drag, startPoint x: 993, startPoint y: 448, endPoint x: 997, endPoint y: 436, distance: 12.1
drag, startPoint x: 997, startPoint y: 436, endPoint x: 1113, endPoint y: 108, distance: 347.5
click at [1104, 104] on span at bounding box center [987, 249] width 263 height 509
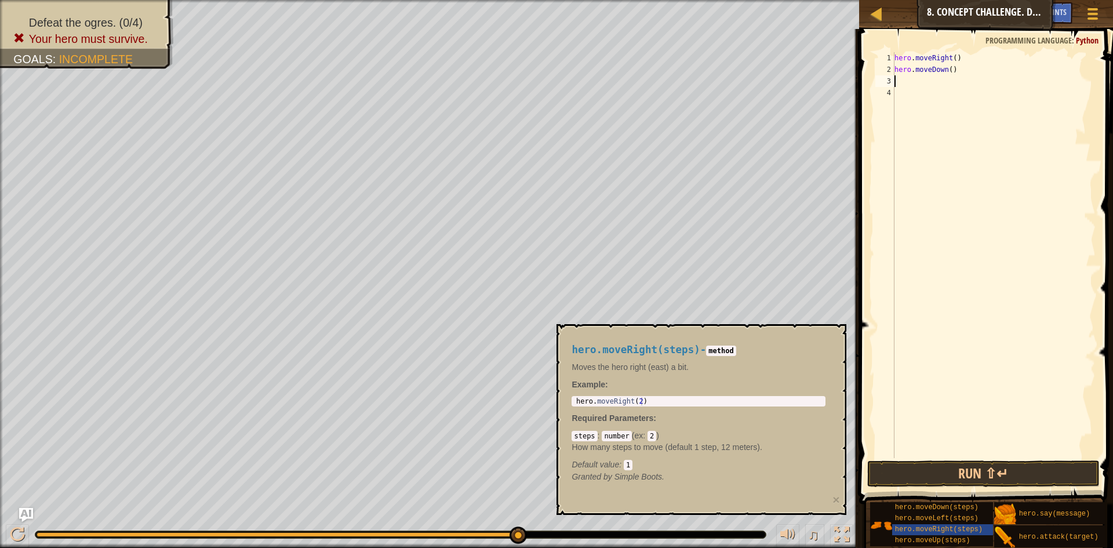
drag, startPoint x: 979, startPoint y: 212, endPoint x: 880, endPoint y: 92, distance: 155.7
click at [880, 92] on div "1 2 3 4 hero . moveRight ( ) hero . moveDown ( ) הההההההההההההההההההההההההההההה…" at bounding box center [984, 255] width 223 height 406
click at [962, 475] on button "Run ⇧↵" at bounding box center [983, 473] width 233 height 27
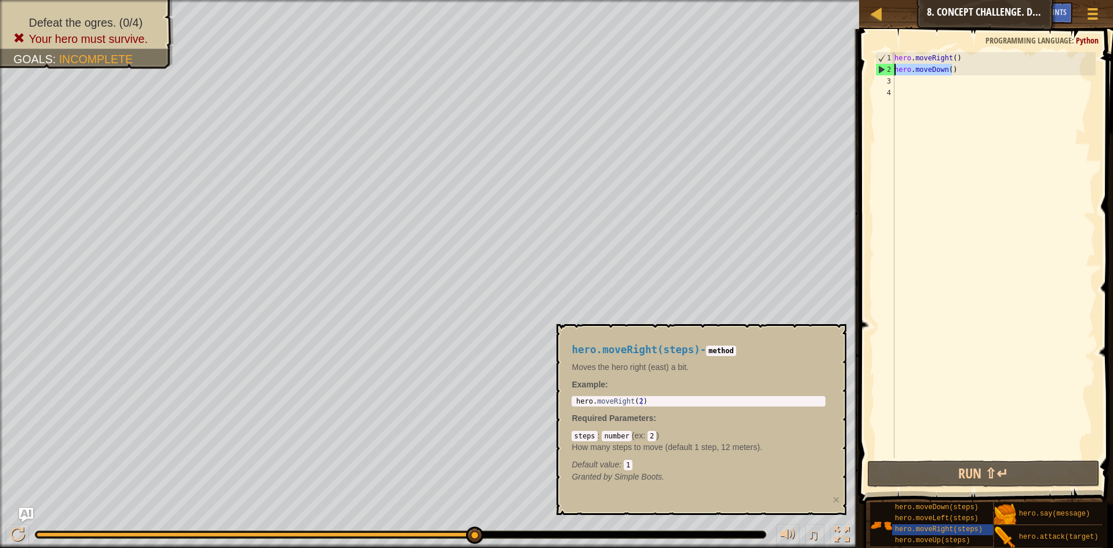
drag, startPoint x: 953, startPoint y: 67, endPoint x: 890, endPoint y: 69, distance: 62.7
click at [890, 69] on div "1 2 3 4 hero . moveRight ( ) hero . moveDown ( ) הההההההההההההההההההההההההההההה…" at bounding box center [984, 255] width 223 height 406
type textarea "hero.moveDown()"
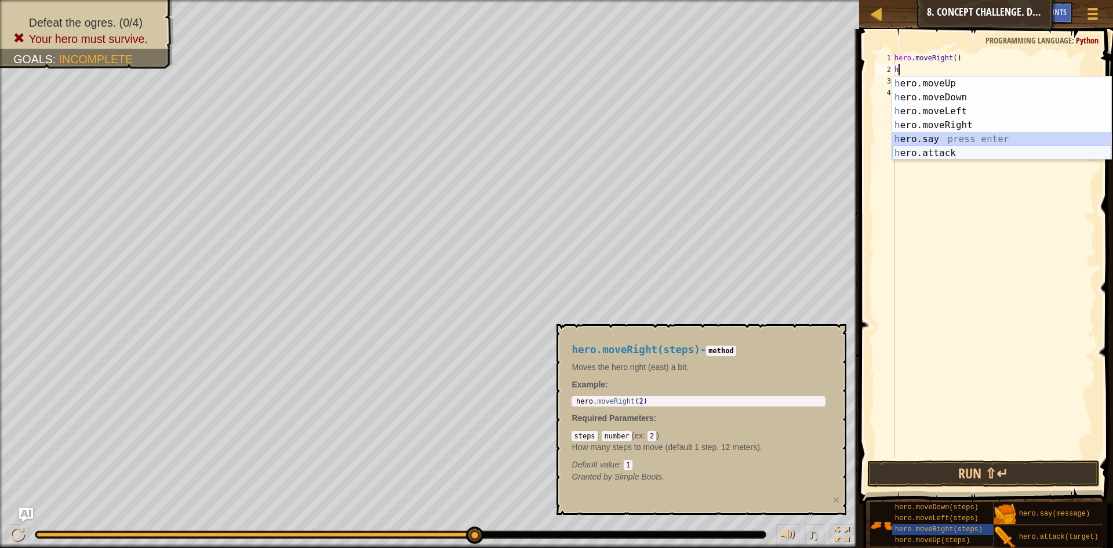
drag, startPoint x: 948, startPoint y: 141, endPoint x: 943, endPoint y: 158, distance: 17.1
click at [943, 158] on div "h ero.moveUp press enter h ero.moveDown press enter h ero.moveLeft press enter …" at bounding box center [1001, 132] width 219 height 111
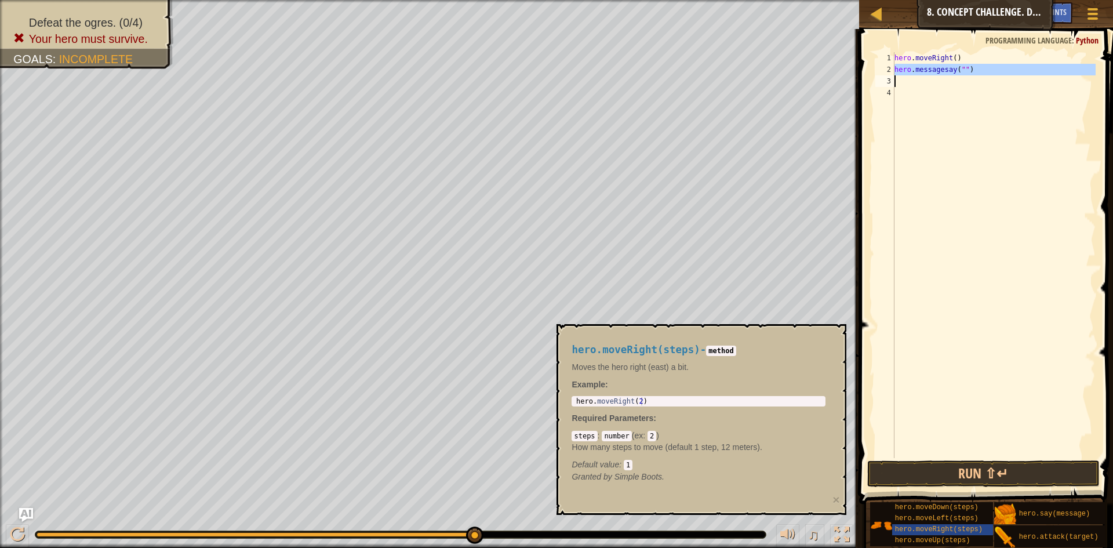
drag, startPoint x: 895, startPoint y: 70, endPoint x: 1022, endPoint y: 80, distance: 126.8
click at [1022, 80] on div "hero . moveRight ( ) hero . messagesay ( "" )" at bounding box center [994, 266] width 204 height 429
type textarea "hero.messagesay("")"
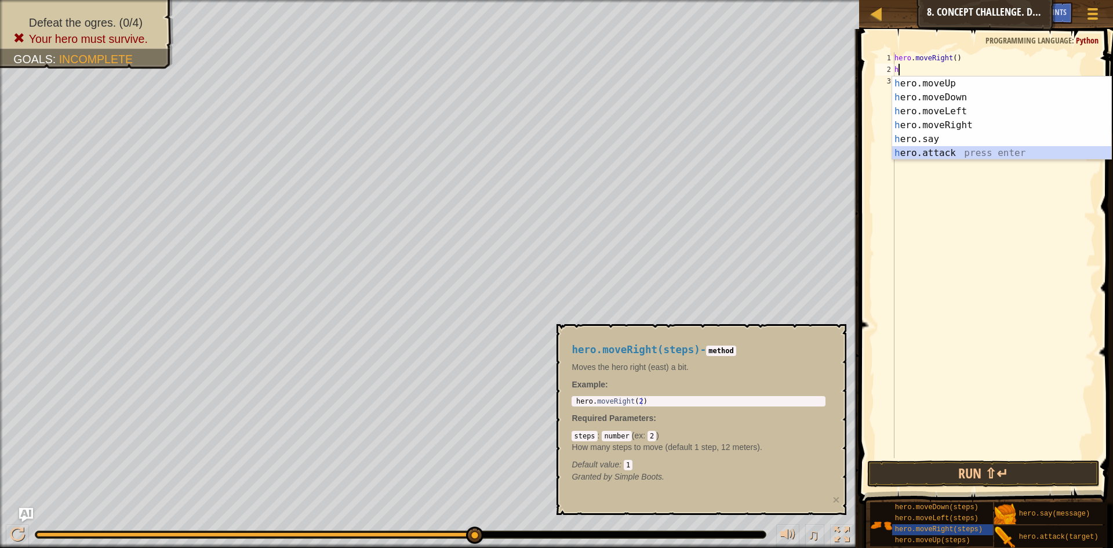
click at [1000, 154] on div "h ero.moveUp press enter h ero.moveDown press enter h ero.moveLeft press enter …" at bounding box center [1001, 132] width 219 height 111
type textarea "hero.attack("Enemy Name")"
